Goal: Find specific page/section: Find specific page/section

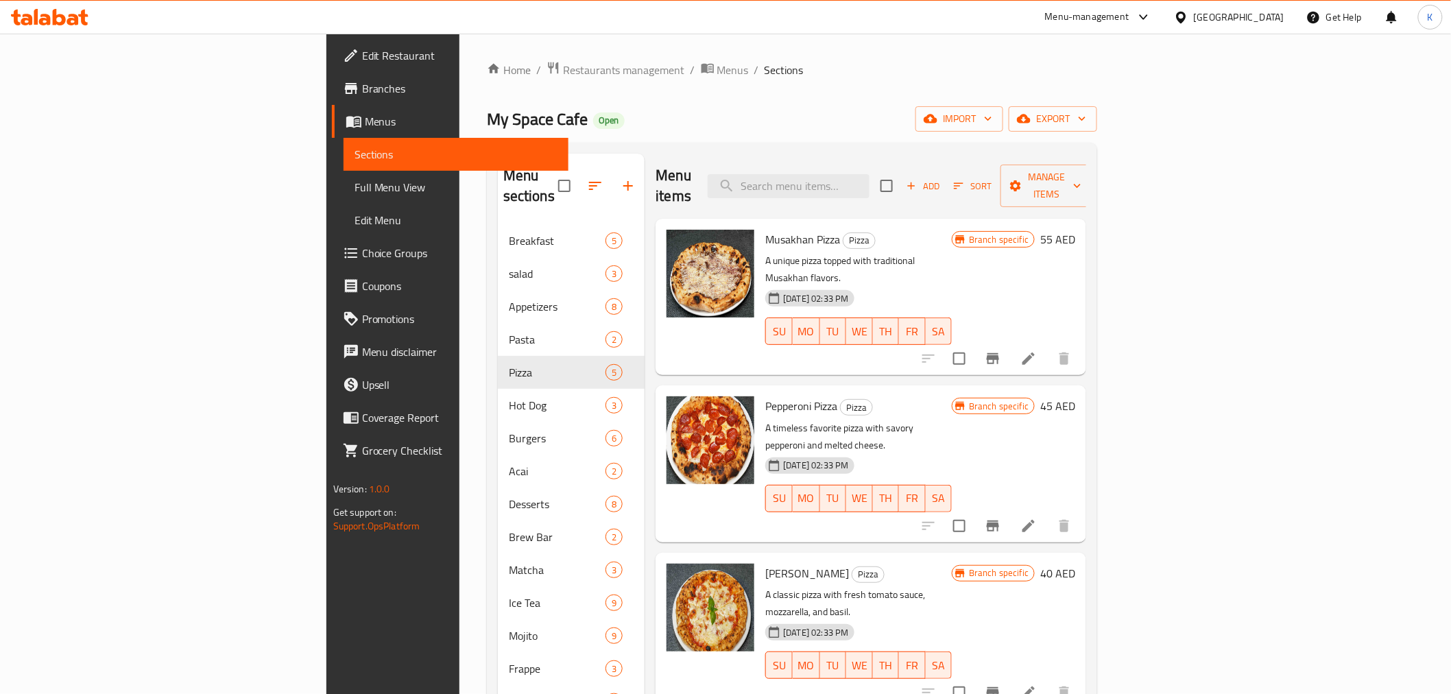
click at [1274, 16] on div "[GEOGRAPHIC_DATA]" at bounding box center [1239, 17] width 91 height 15
click at [1101, 199] on div "Jordan" at bounding box center [1104, 204] width 27 height 15
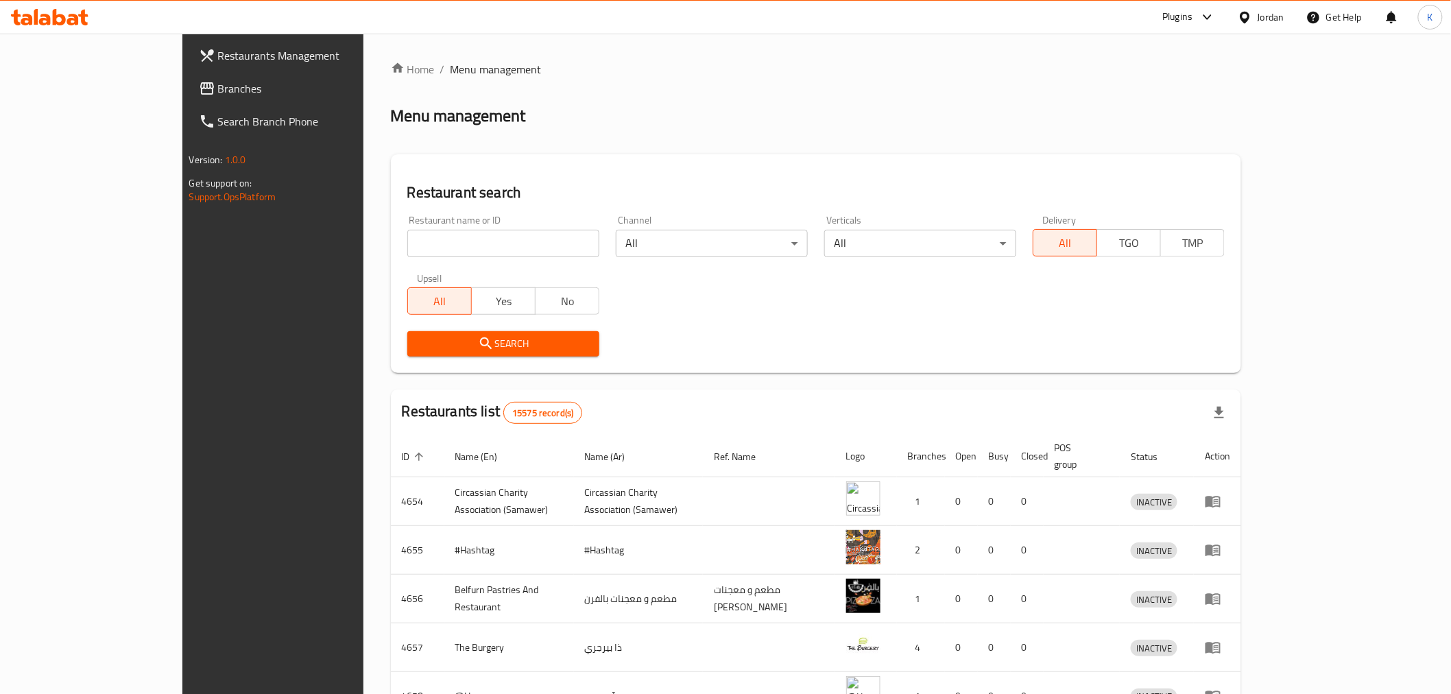
click at [218, 91] on span "Branches" at bounding box center [315, 88] width 195 height 16
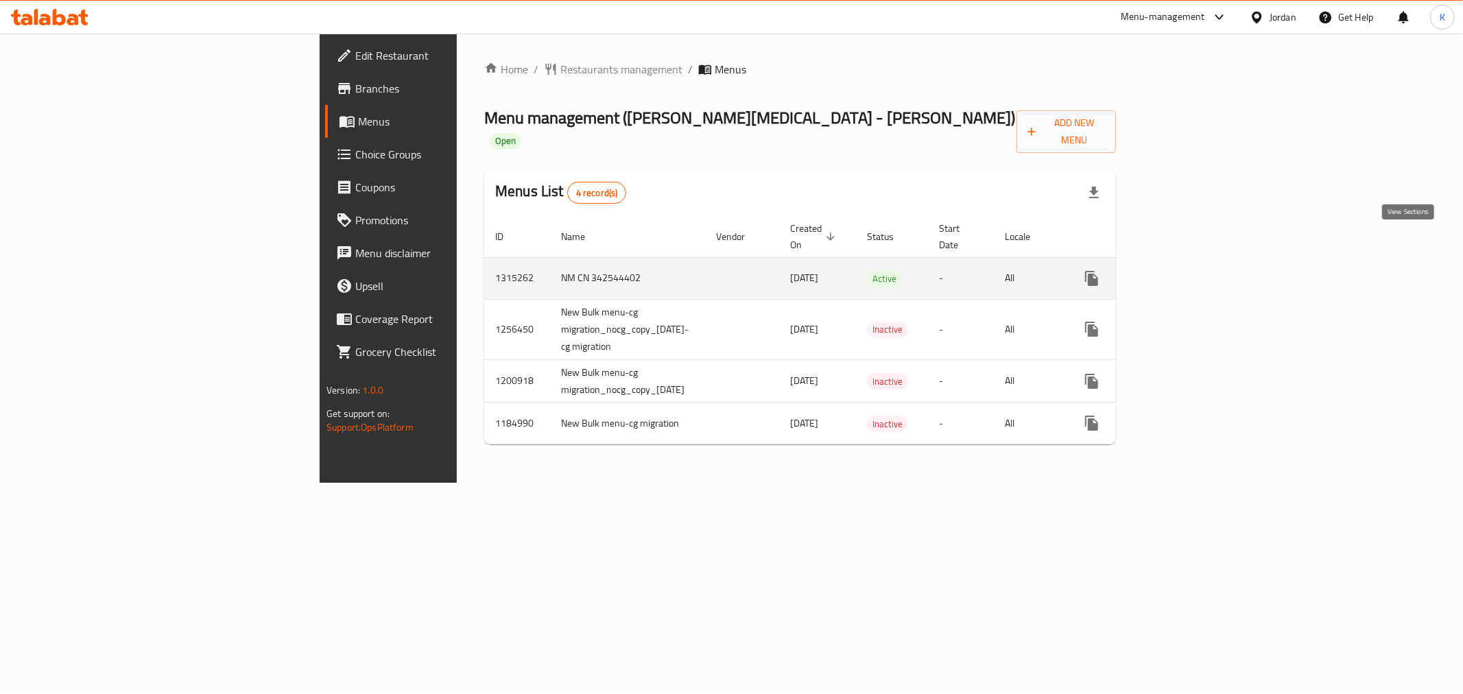
click at [1199, 270] on icon "enhanced table" at bounding box center [1190, 278] width 16 height 16
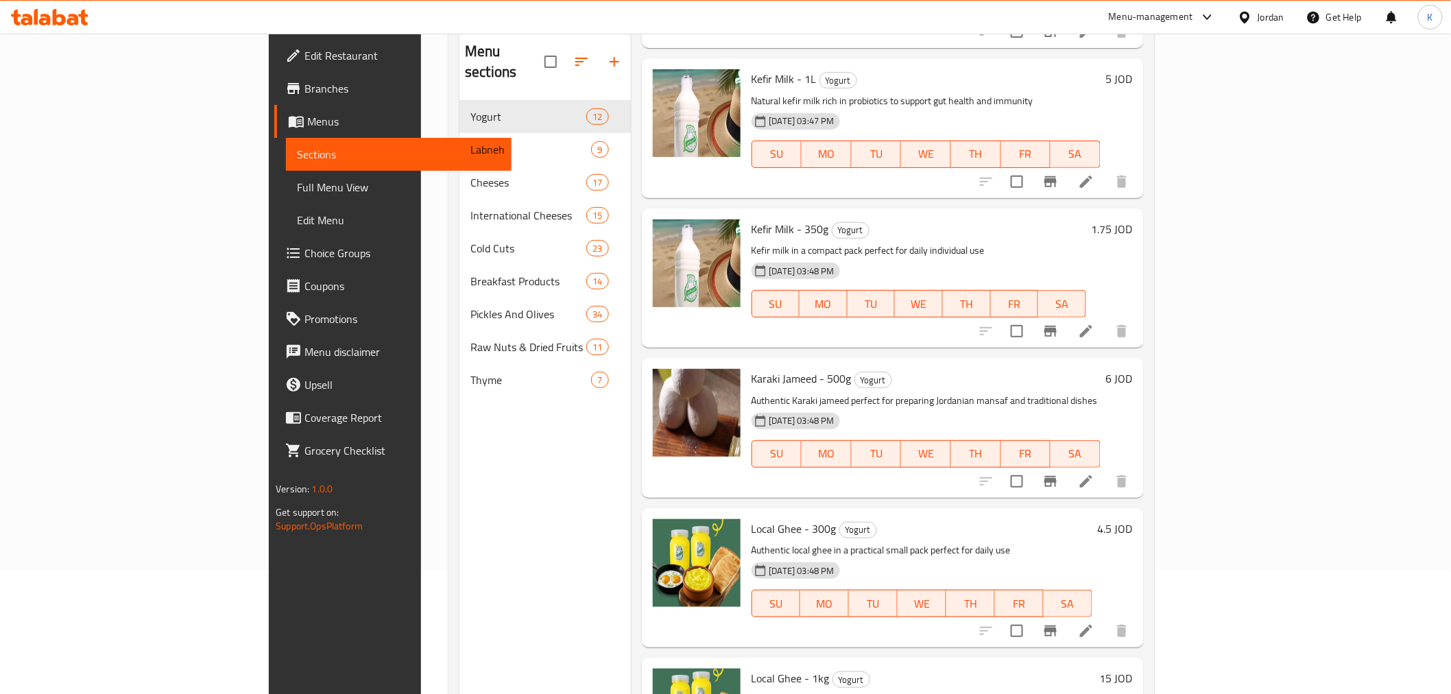
scroll to position [39, 0]
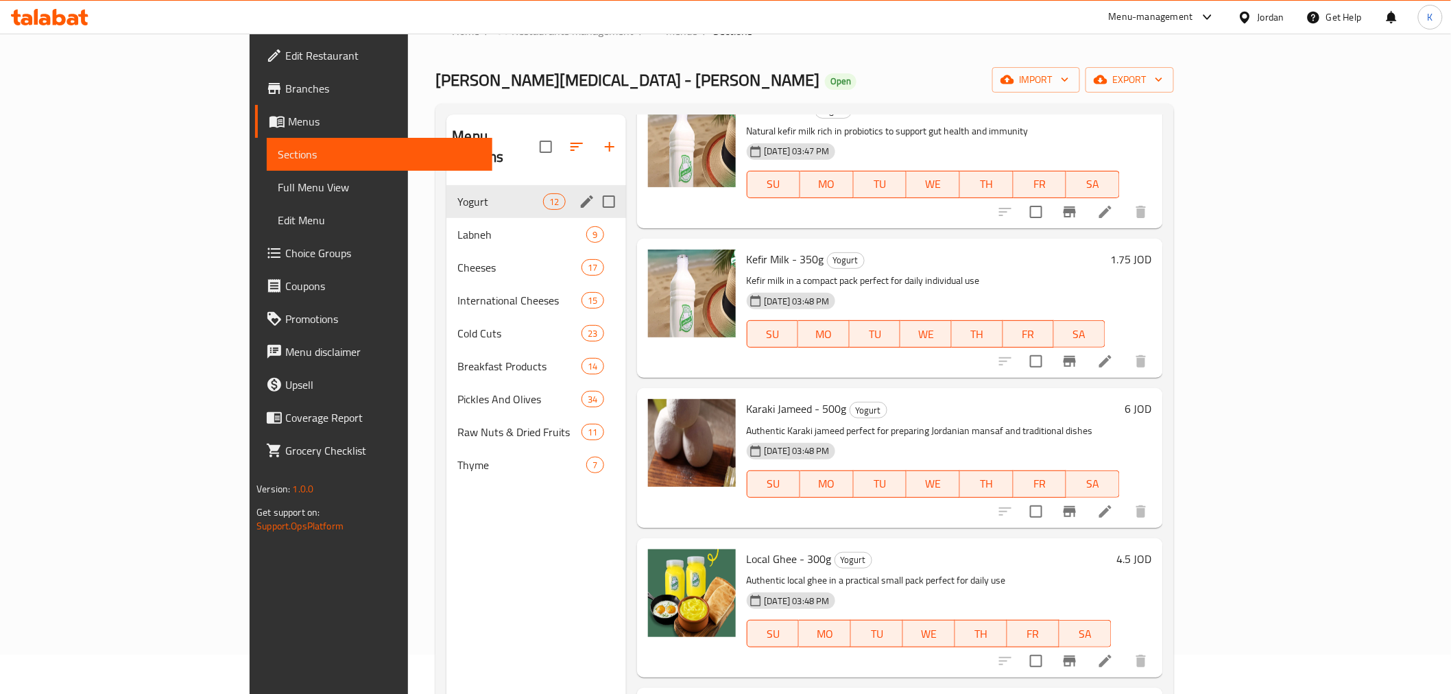
click at [446, 193] on div "Yogurt 12" at bounding box center [535, 201] width 179 height 33
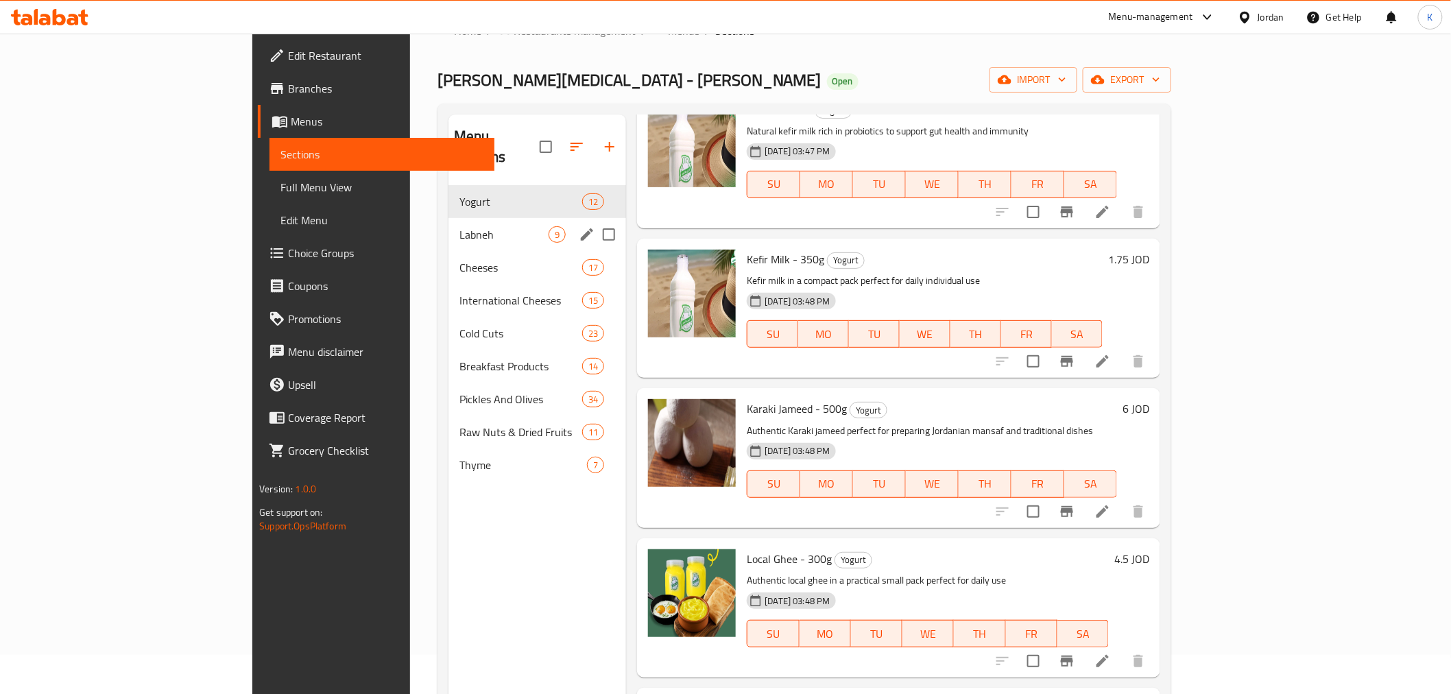
click at [459, 226] on span "Labneh" at bounding box center [503, 234] width 89 height 16
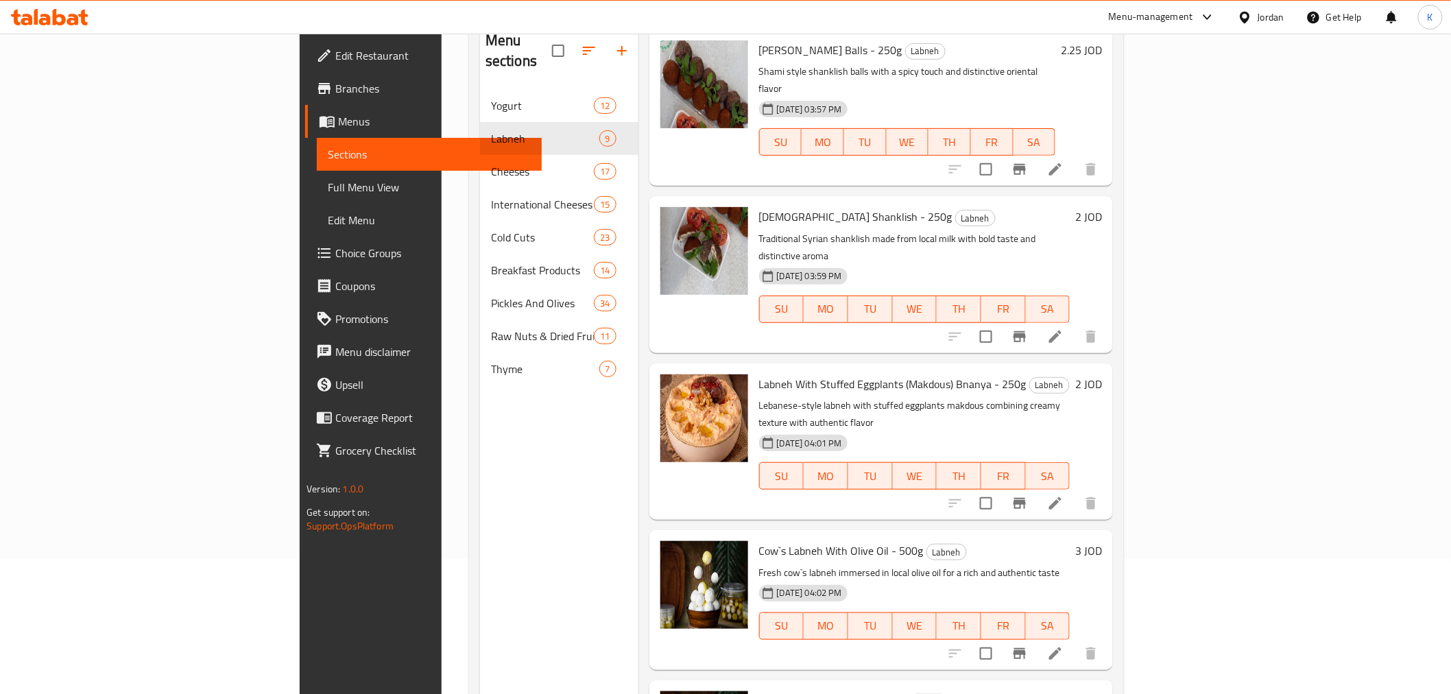
scroll to position [192, 0]
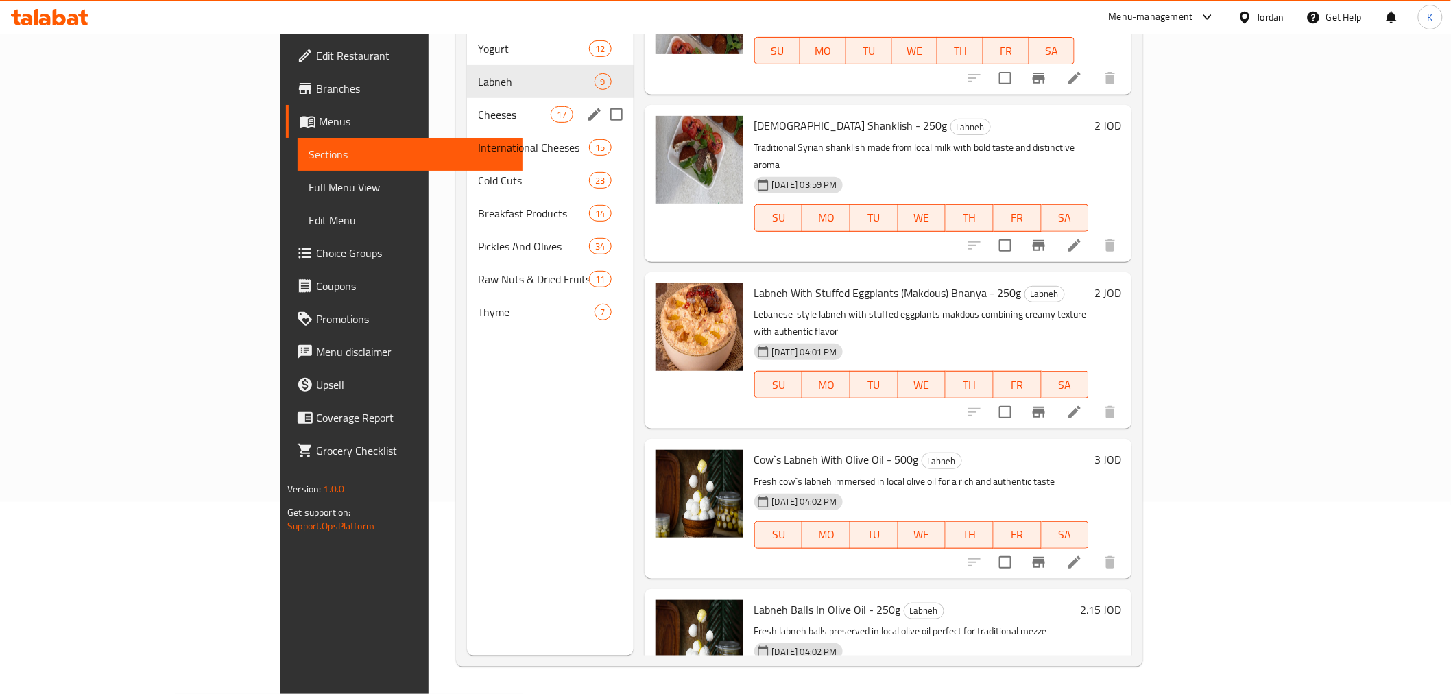
click at [467, 108] on div "Cheeses 17" at bounding box center [550, 114] width 166 height 33
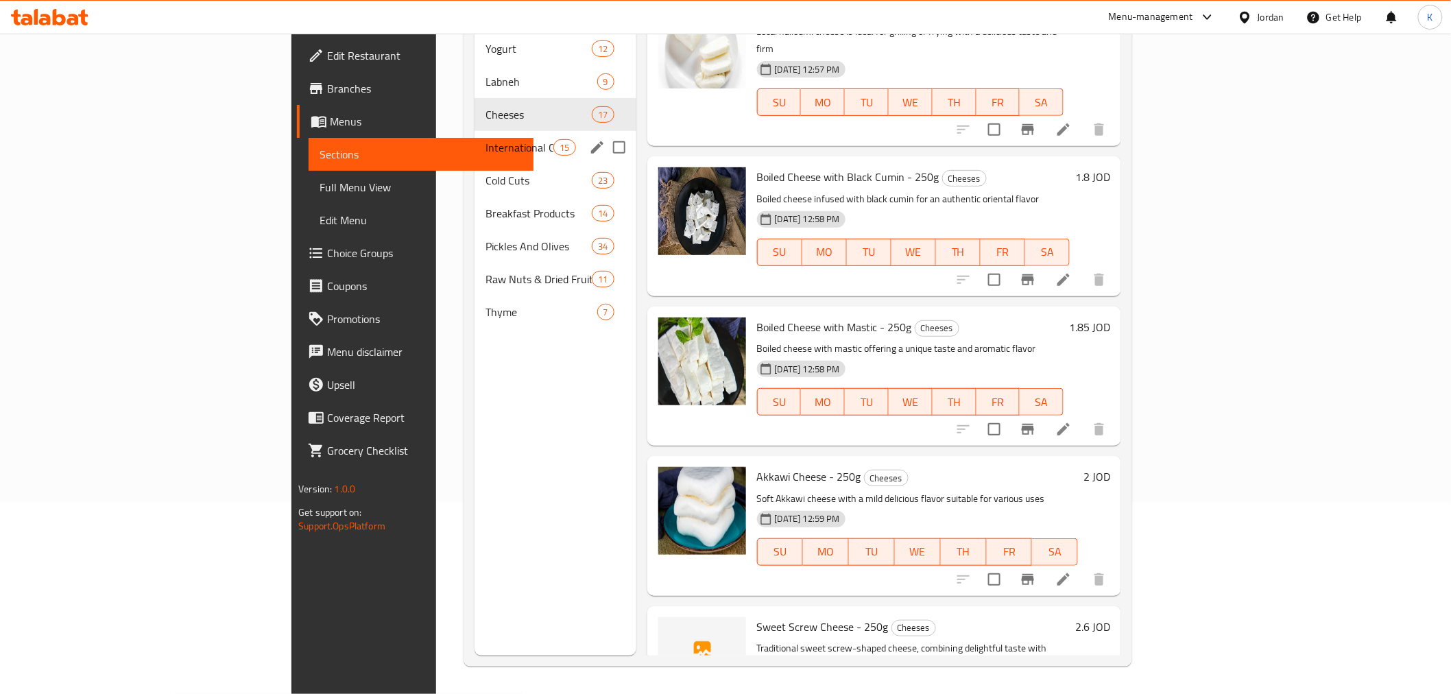
click at [475, 139] on div "International Cheeses 15" at bounding box center [556, 147] width 162 height 33
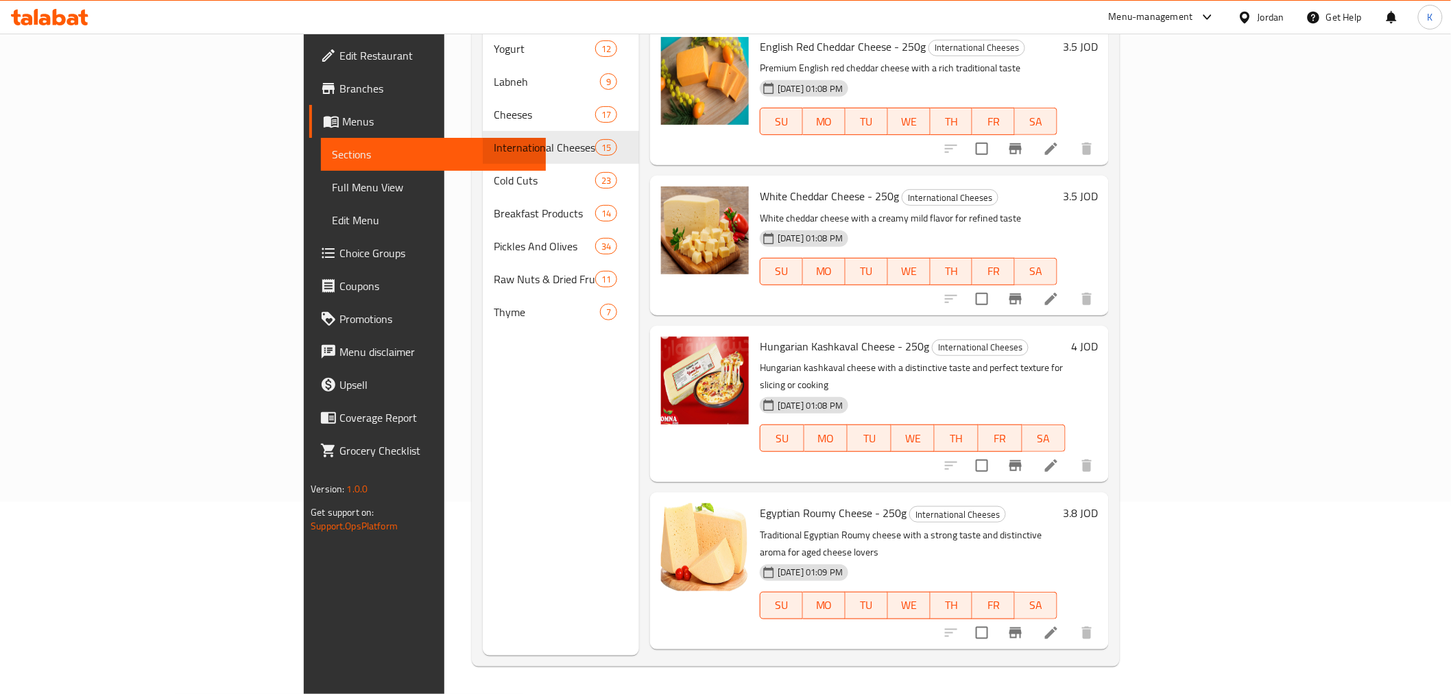
scroll to position [383, 0]
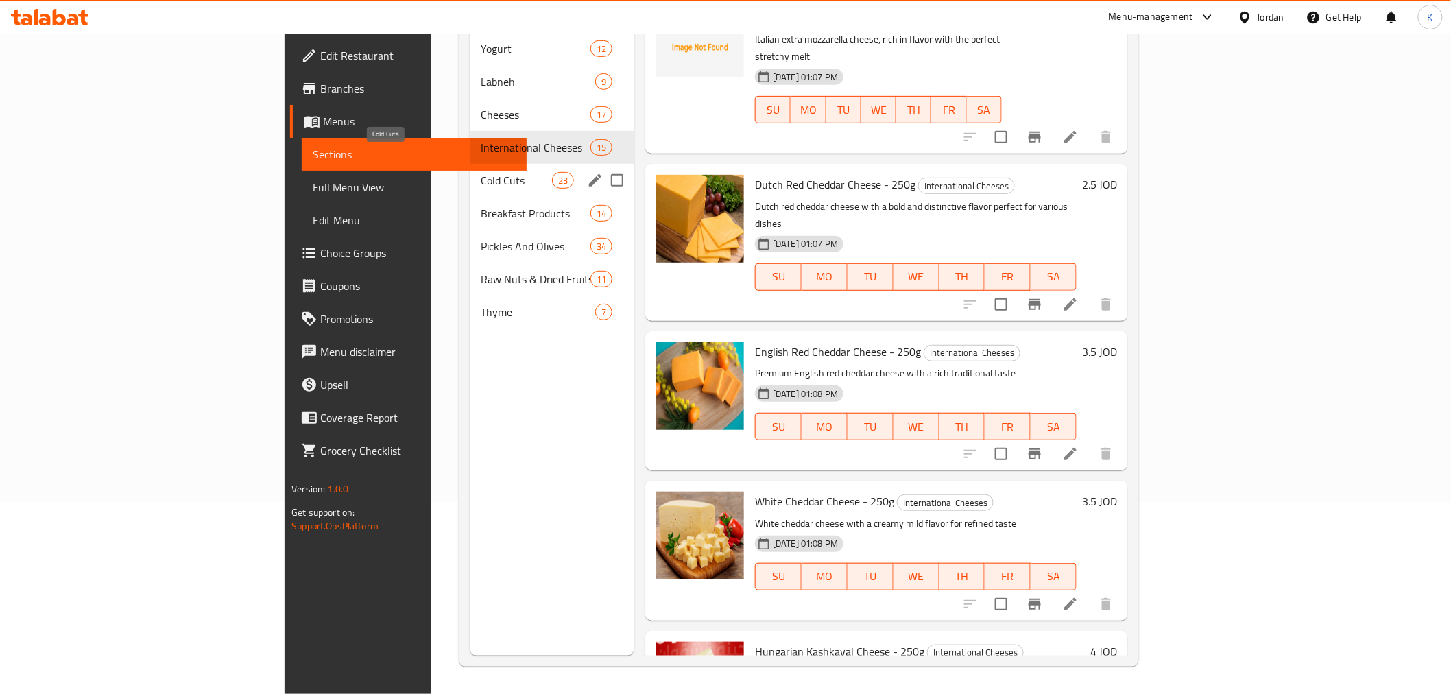
click at [481, 172] on span "Cold Cuts" at bounding box center [516, 180] width 71 height 16
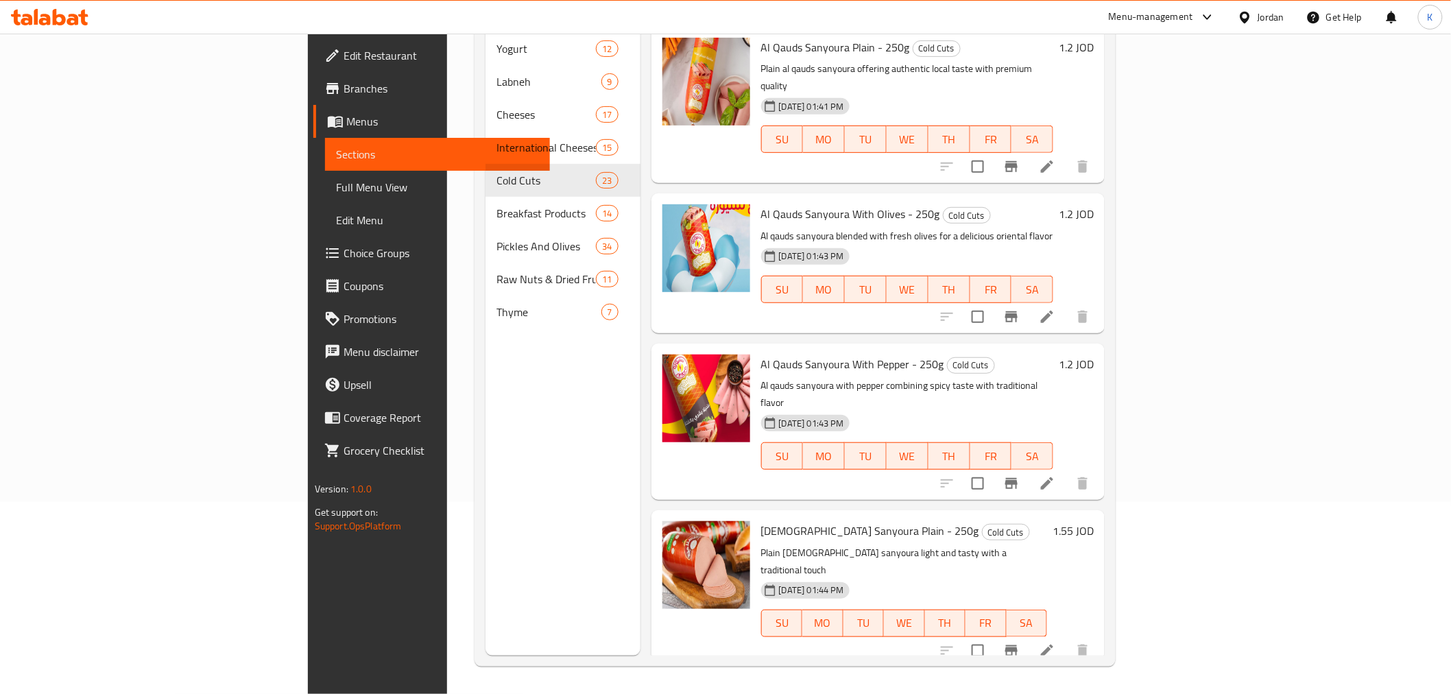
click at [336, 186] on span "Full Menu View" at bounding box center [437, 187] width 203 height 16
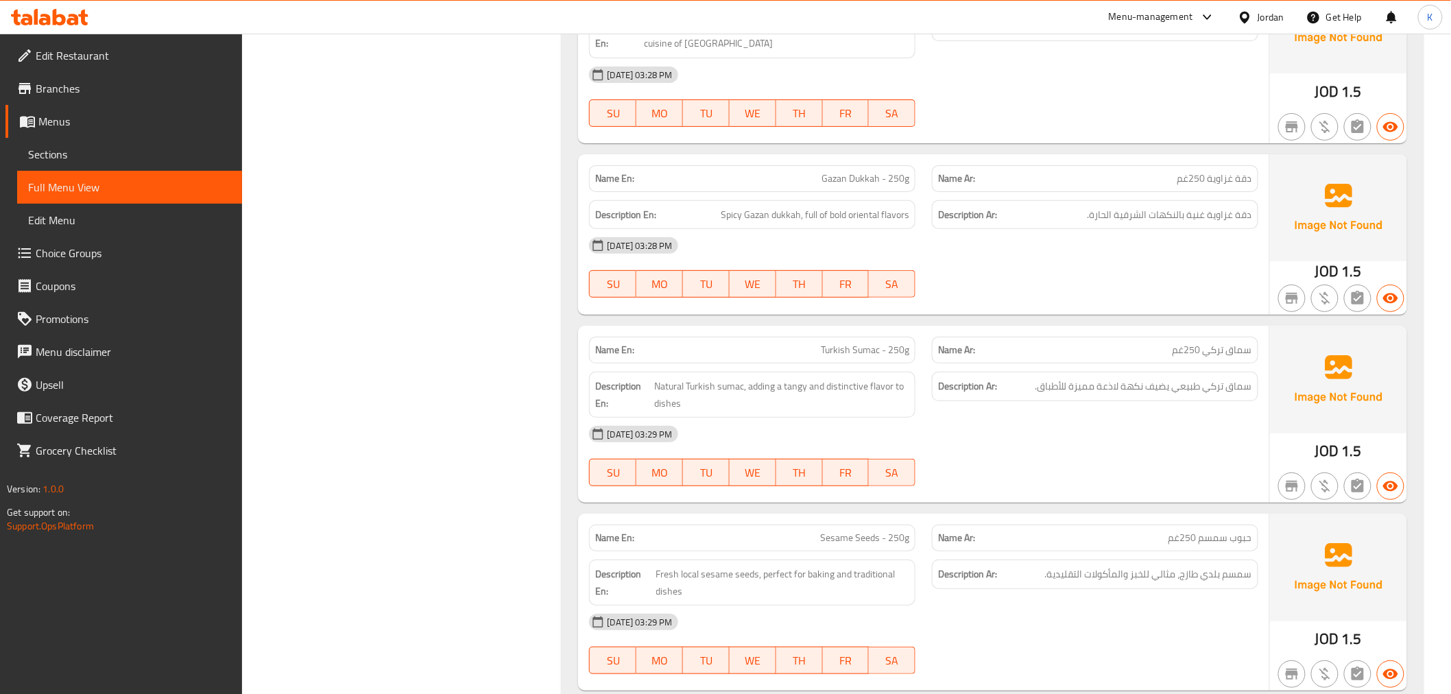
scroll to position [26233, 0]
